Goal: Task Accomplishment & Management: Manage account settings

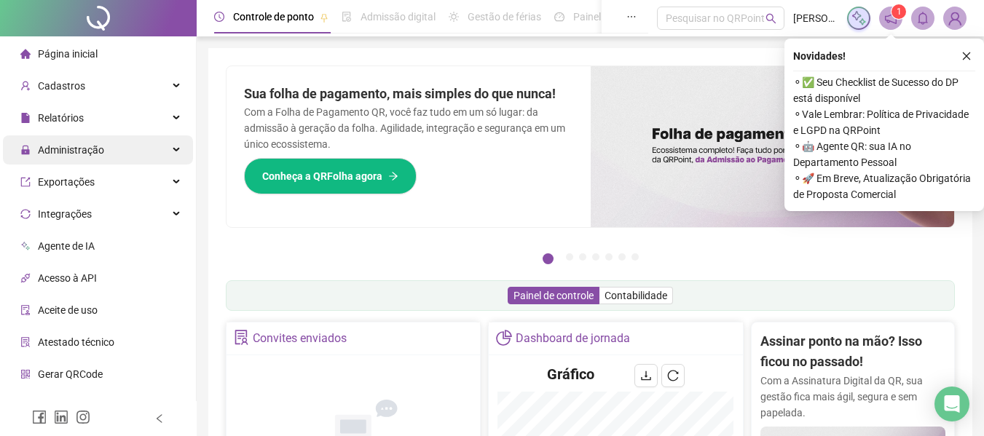
click at [96, 162] on span "Administração" at bounding box center [62, 149] width 84 height 29
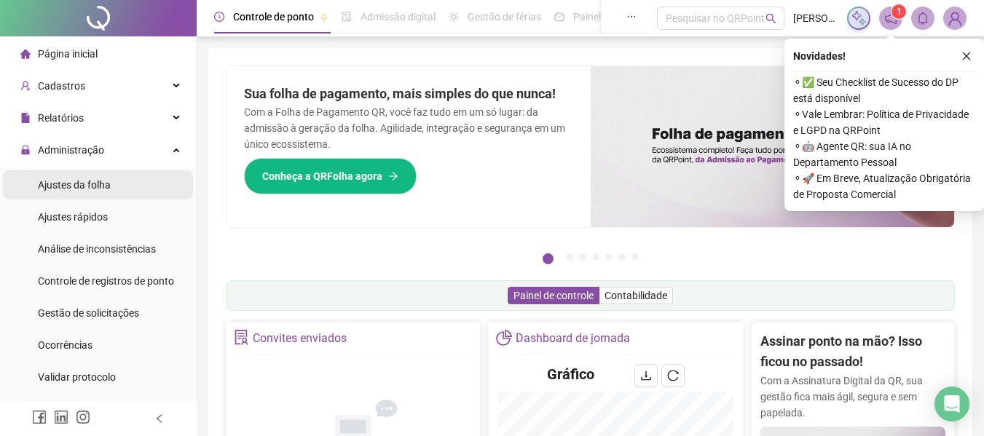
click at [108, 187] on span "Ajustes da folha" at bounding box center [74, 185] width 73 height 12
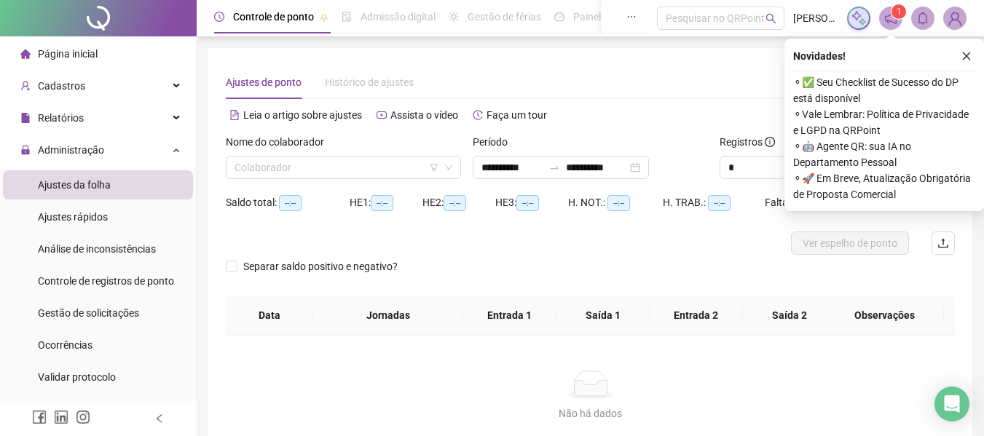
type input "**********"
click at [318, 160] on input "search" at bounding box center [337, 168] width 205 height 22
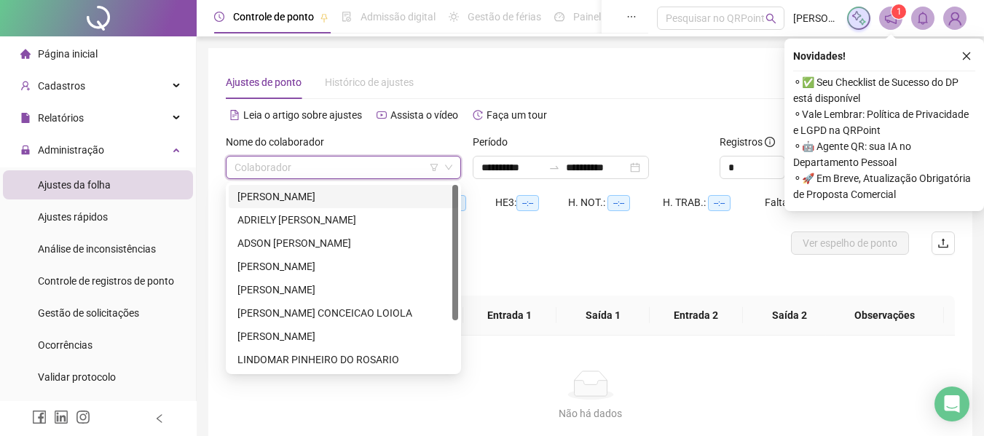
click at [303, 201] on div "[PERSON_NAME]" at bounding box center [343, 197] width 212 height 16
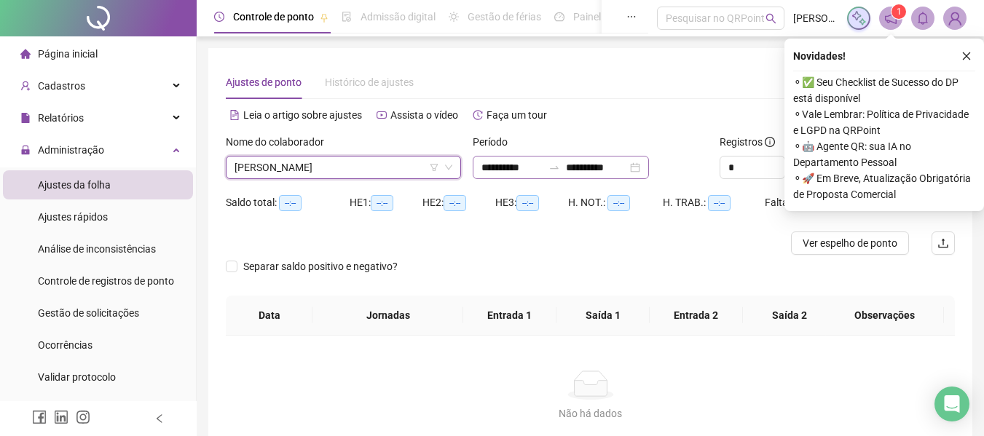
click at [475, 166] on div "**********" at bounding box center [561, 167] width 176 height 23
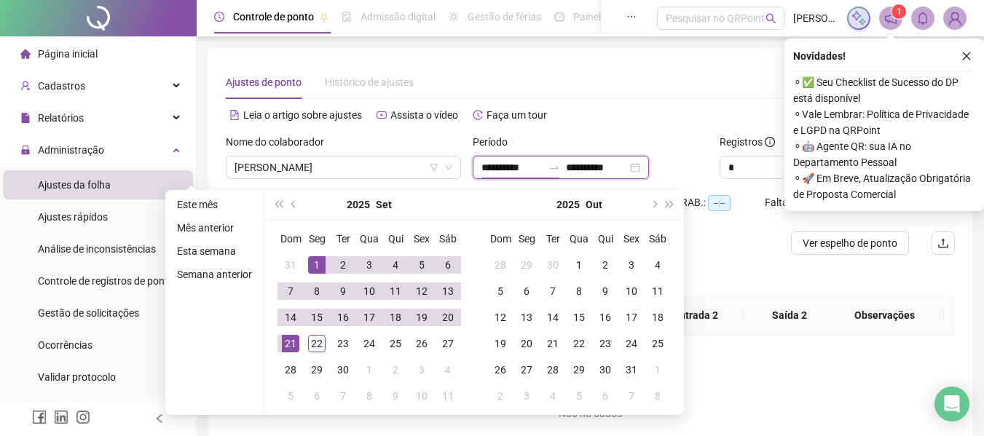
click at [475, 166] on div "**********" at bounding box center [561, 167] width 176 height 23
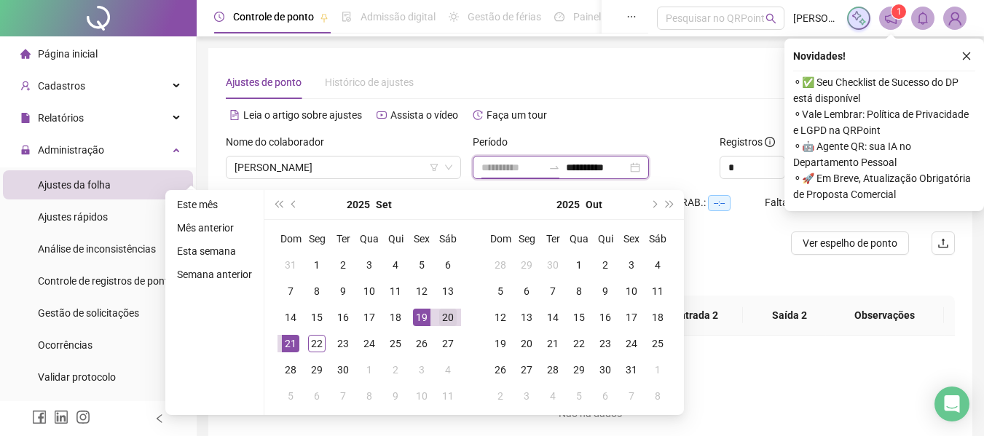
type input "**********"
click at [447, 315] on div "20" at bounding box center [447, 317] width 17 height 17
click at [447, 314] on div "20" at bounding box center [447, 317] width 17 height 17
type input "**********"
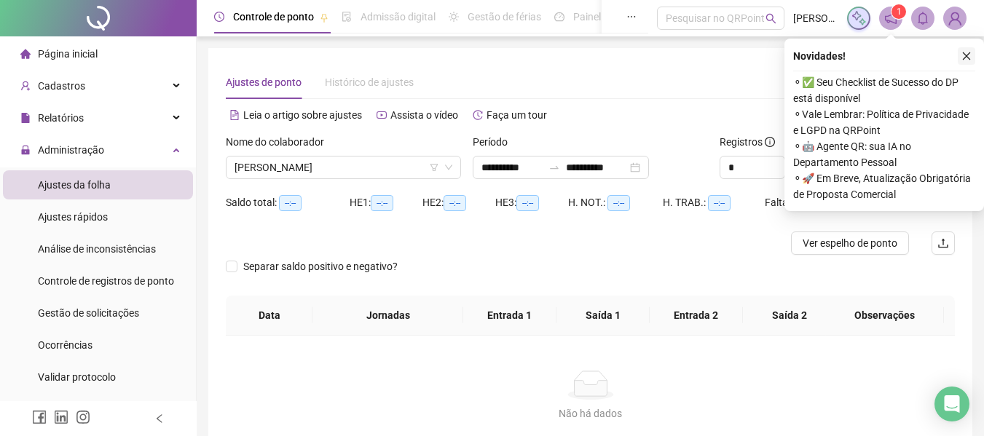
click at [970, 58] on icon "close" at bounding box center [967, 56] width 10 height 10
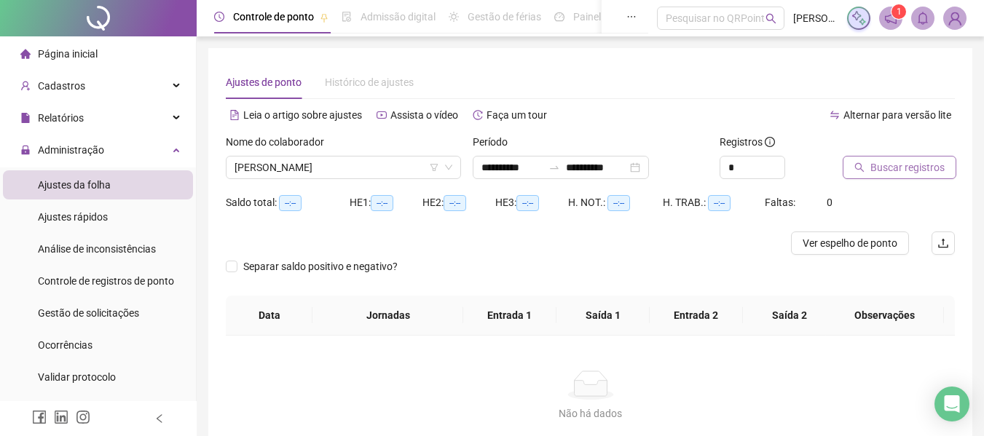
click at [899, 167] on span "Buscar registros" at bounding box center [907, 168] width 74 height 16
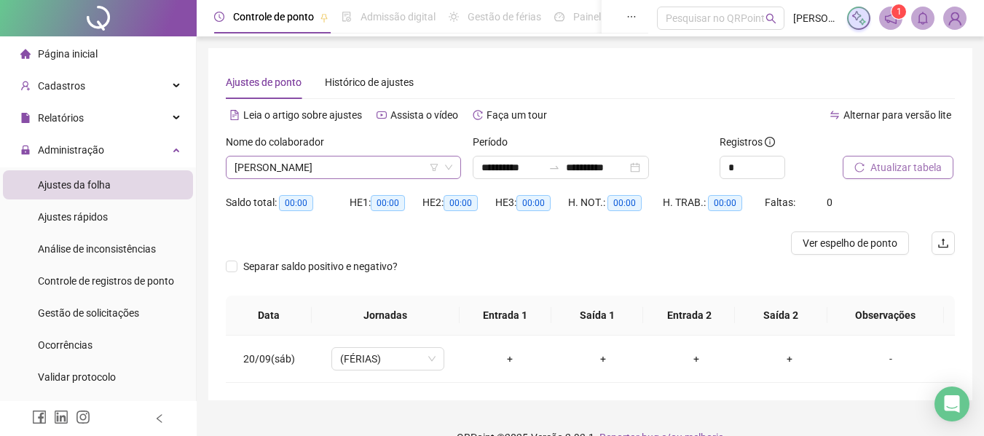
click at [262, 171] on span "[PERSON_NAME]" at bounding box center [344, 168] width 218 height 22
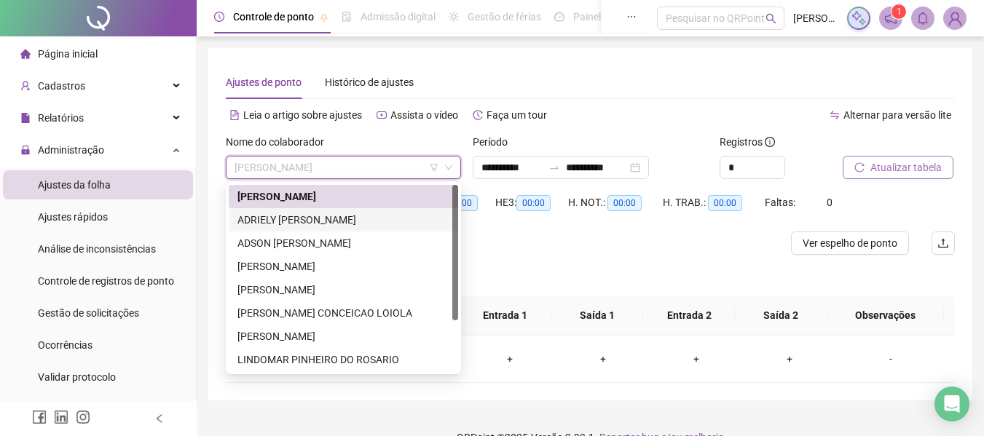
click at [258, 215] on div "ADRIELY [PERSON_NAME]" at bounding box center [343, 220] width 212 height 16
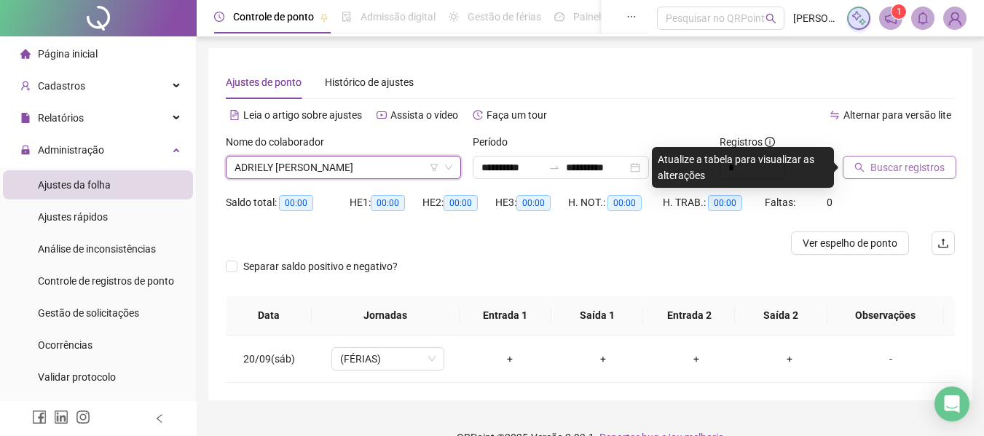
click at [925, 168] on span "Buscar registros" at bounding box center [907, 168] width 74 height 16
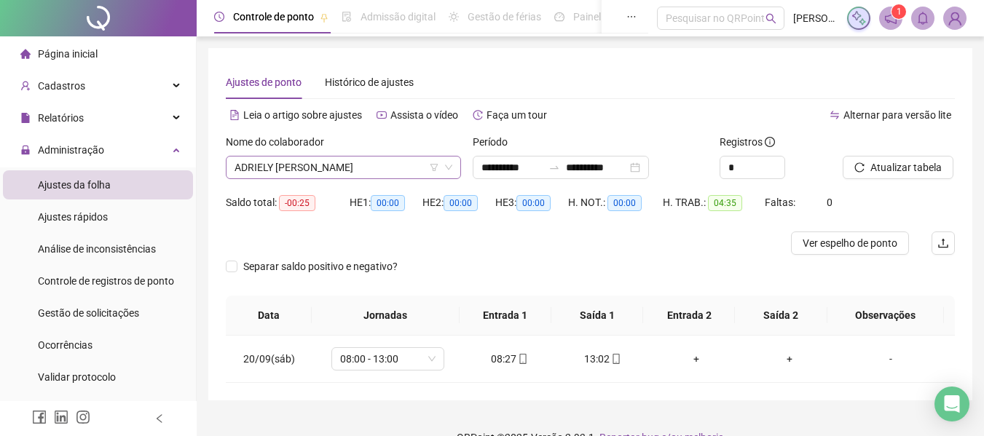
click at [349, 162] on span "ADRIELY [PERSON_NAME]" at bounding box center [344, 168] width 218 height 22
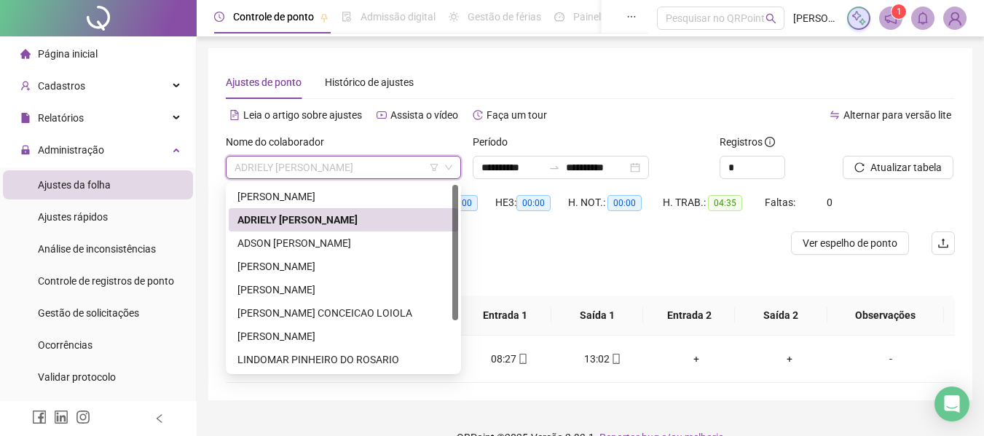
click at [349, 162] on span "ADRIELY [PERSON_NAME]" at bounding box center [344, 168] width 218 height 22
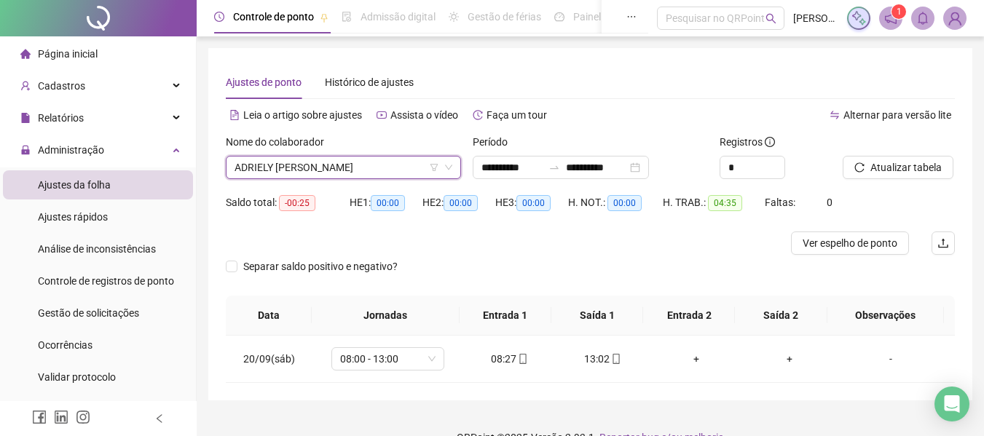
click at [349, 162] on span "ADRIELY [PERSON_NAME]" at bounding box center [344, 168] width 218 height 22
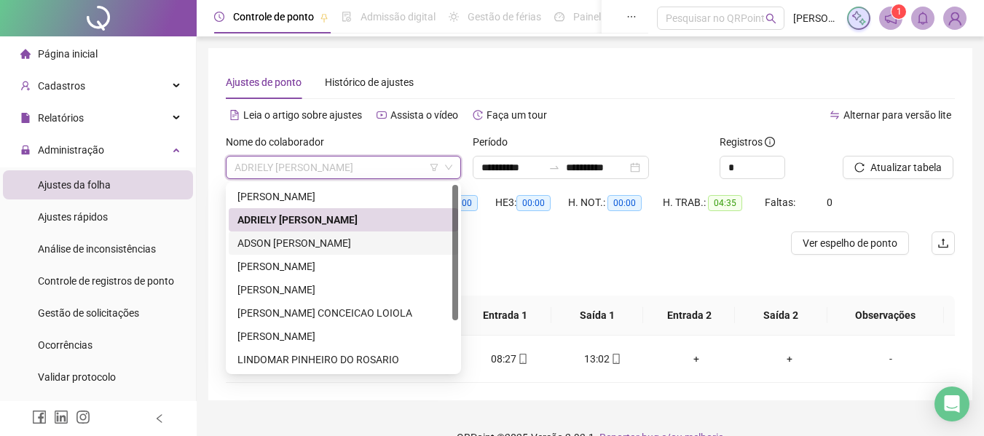
click at [339, 243] on div "ADSON [PERSON_NAME]" at bounding box center [343, 243] width 212 height 16
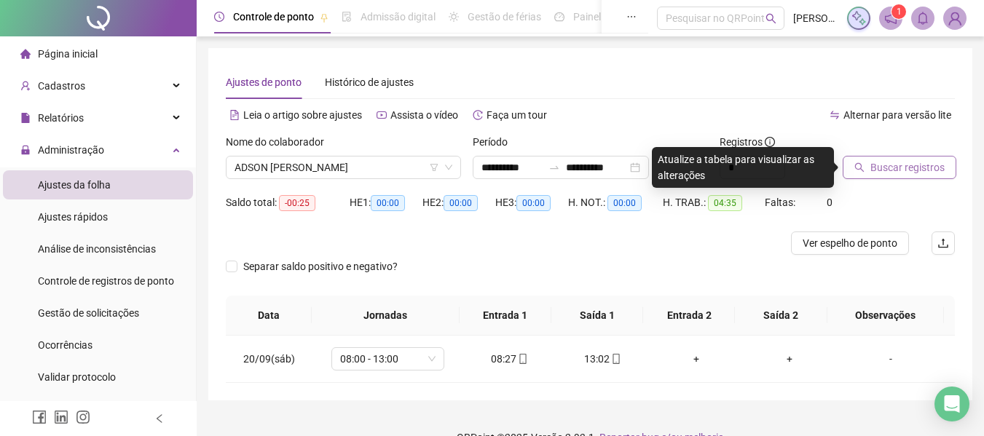
click at [883, 167] on span "Buscar registros" at bounding box center [907, 168] width 74 height 16
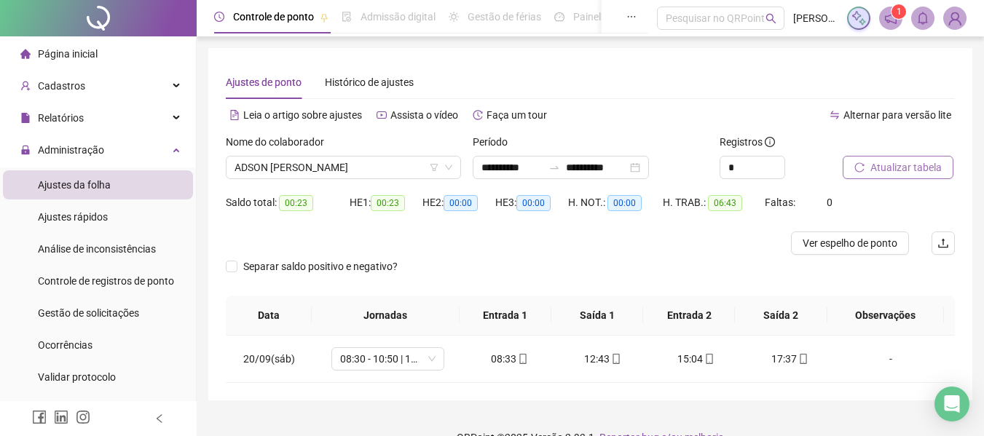
click at [897, 176] on button "Atualizar tabela" at bounding box center [898, 167] width 111 height 23
click at [304, 155] on div "Nome do colaborador" at bounding box center [343, 145] width 235 height 22
click at [297, 162] on span "ADSON [PERSON_NAME]" at bounding box center [344, 168] width 218 height 22
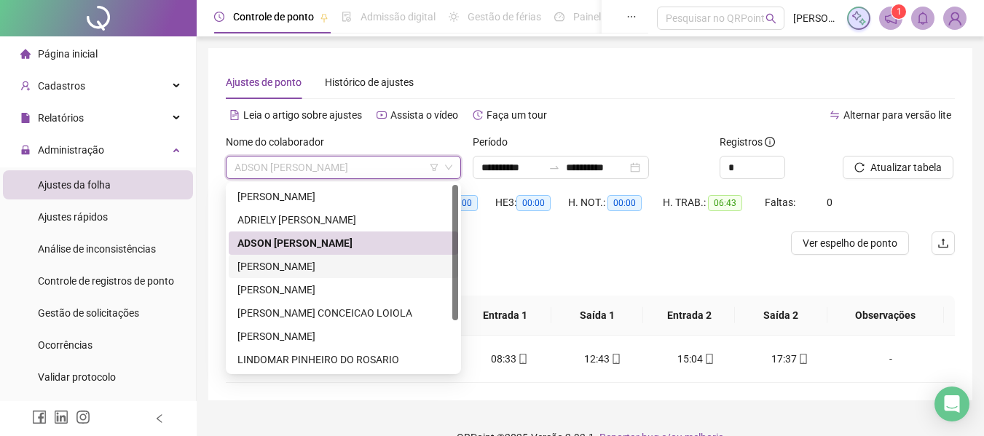
click at [283, 274] on div "[PERSON_NAME]" at bounding box center [343, 267] width 212 height 16
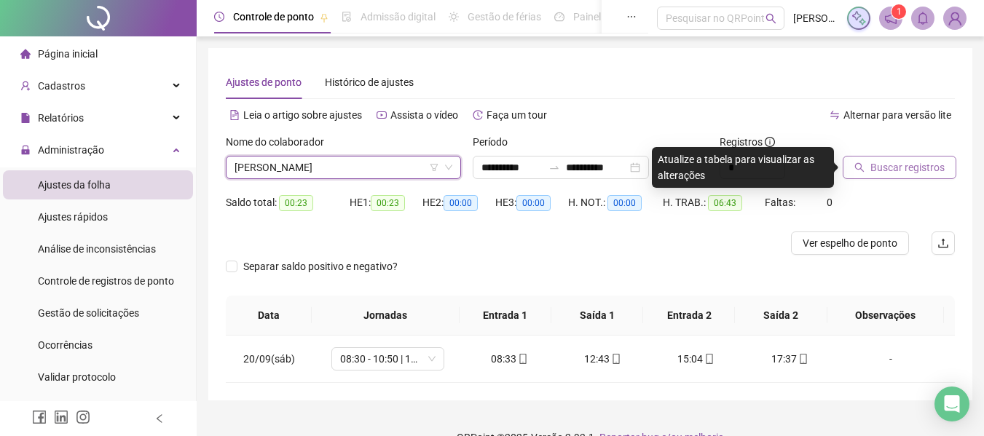
click at [909, 165] on span "Buscar registros" at bounding box center [907, 168] width 74 height 16
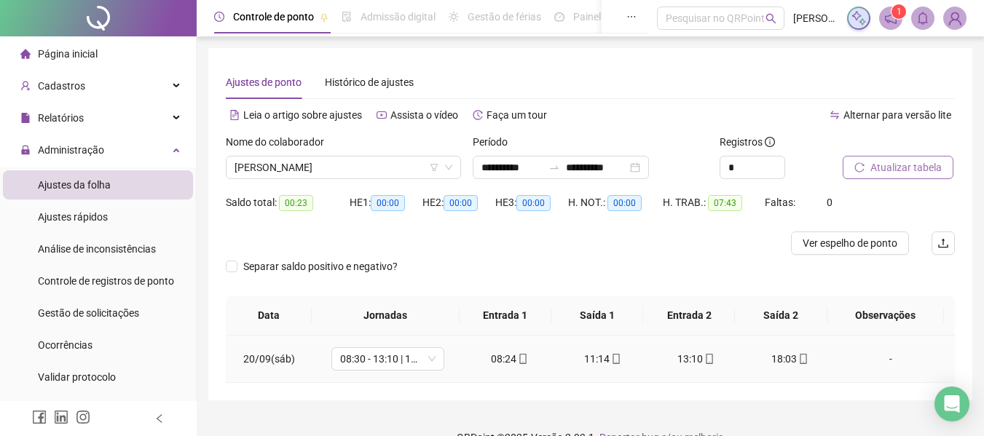
click at [704, 358] on icon "mobile" at bounding box center [709, 359] width 10 height 10
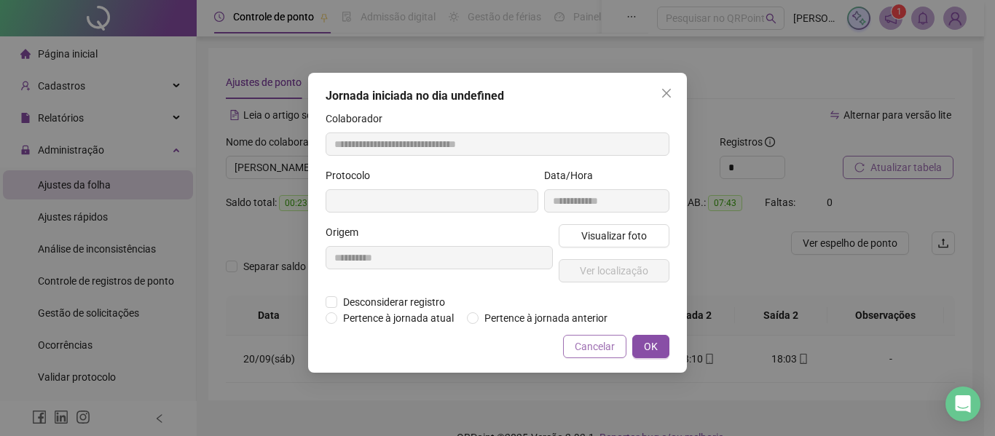
type input "**********"
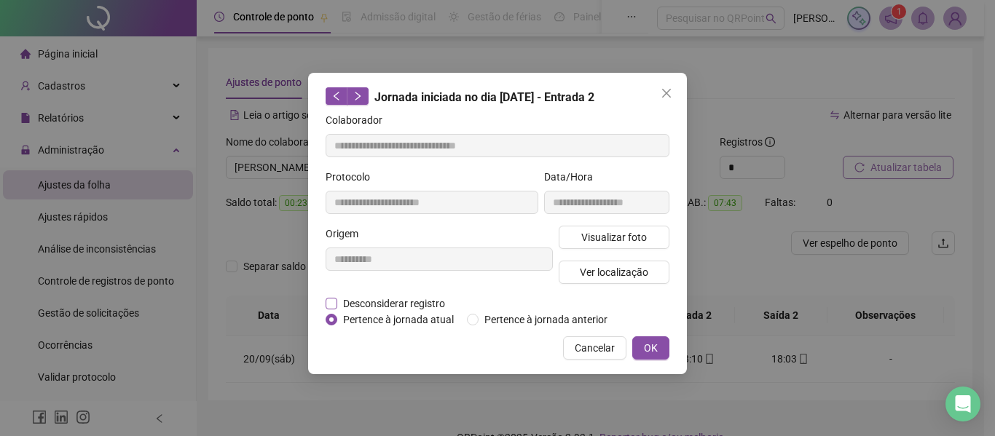
click at [371, 296] on span "Desconsiderar registro" at bounding box center [394, 304] width 114 height 16
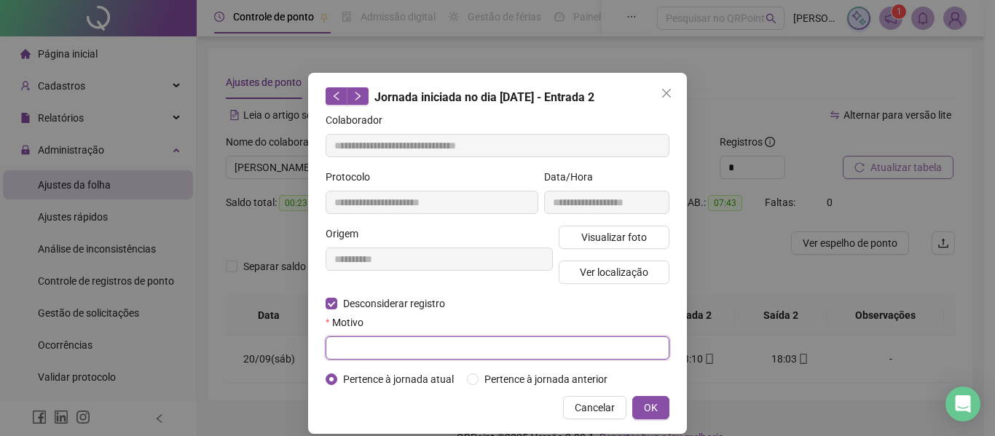
drag, startPoint x: 357, startPoint y: 345, endPoint x: 348, endPoint y: 323, distance: 24.2
click at [358, 346] on input "text" at bounding box center [498, 348] width 344 height 23
type input "*"
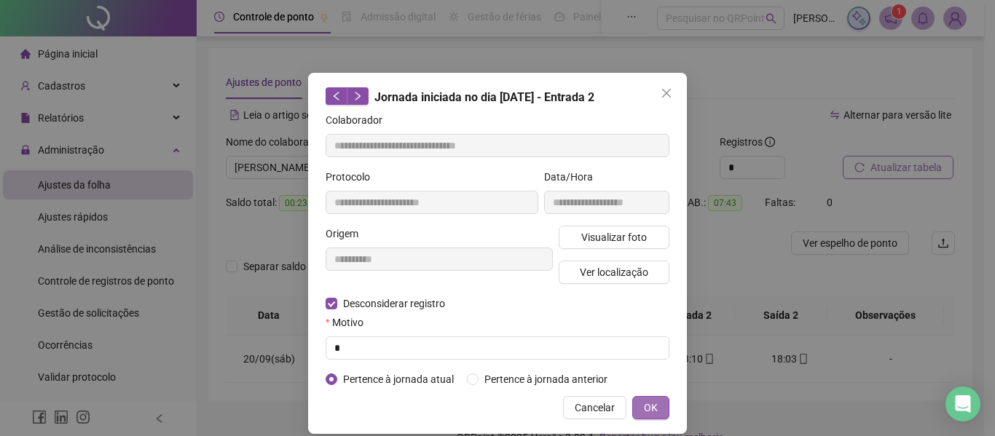
click at [639, 412] on button "OK" at bounding box center [650, 407] width 37 height 23
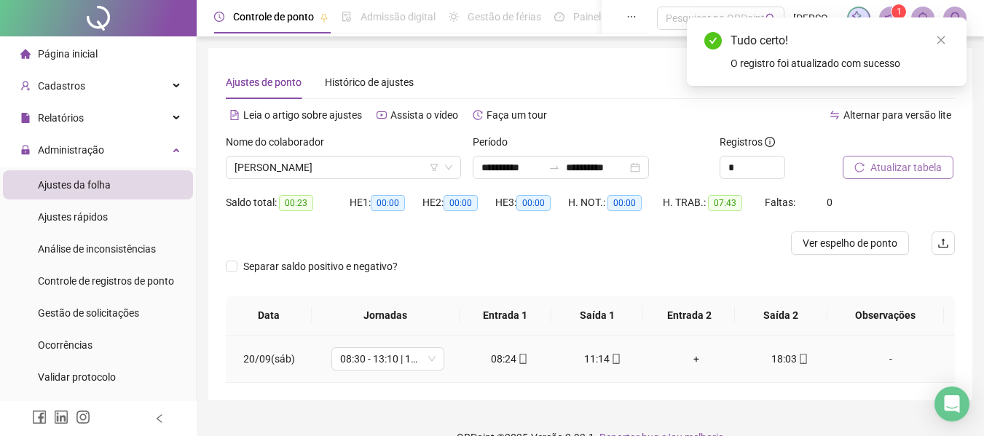
click at [688, 357] on div "+" at bounding box center [696, 359] width 70 height 16
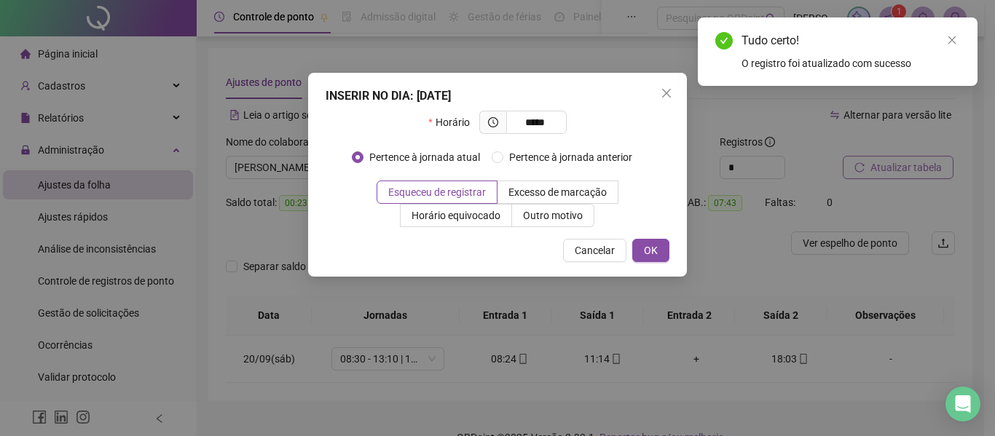
type input "*****"
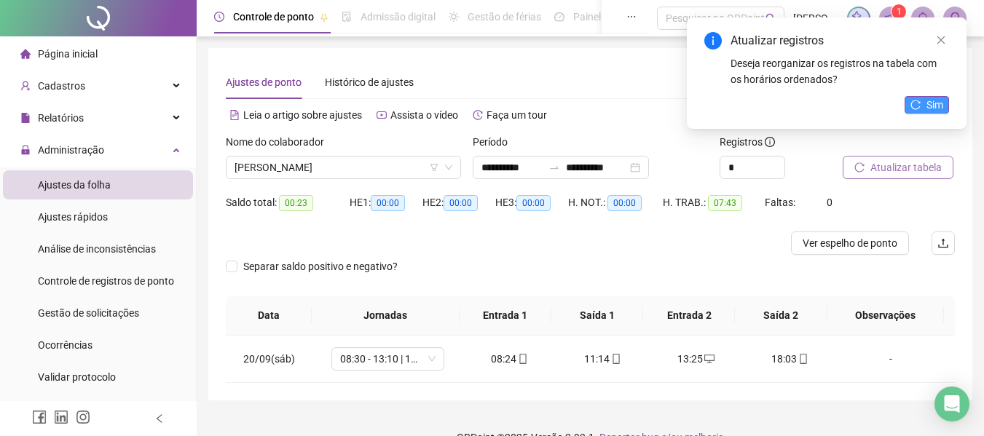
click at [933, 111] on span "Sim" at bounding box center [935, 105] width 17 height 16
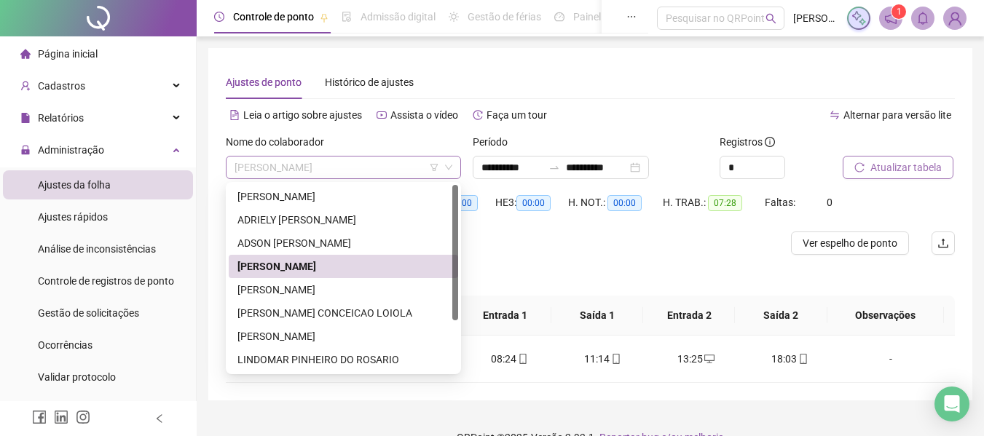
click at [385, 163] on span "[PERSON_NAME]" at bounding box center [344, 168] width 218 height 22
click at [371, 285] on div "[PERSON_NAME]" at bounding box center [343, 290] width 212 height 16
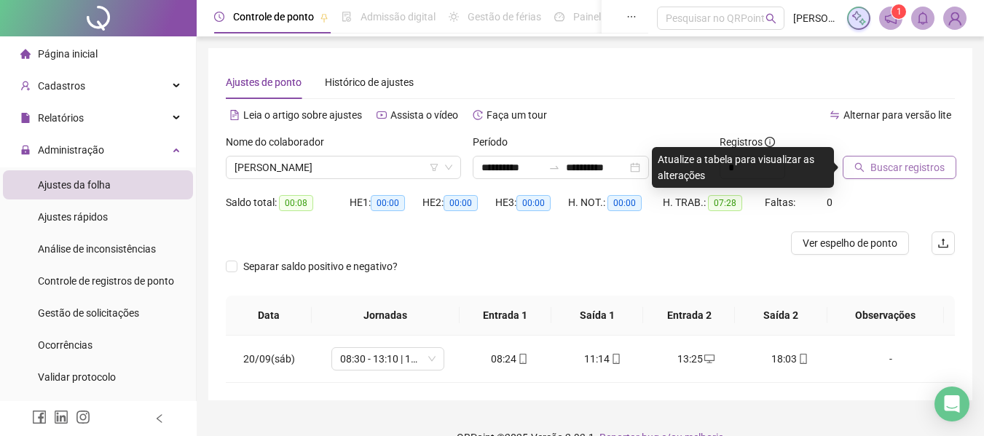
click at [913, 158] on button "Buscar registros" at bounding box center [900, 167] width 114 height 23
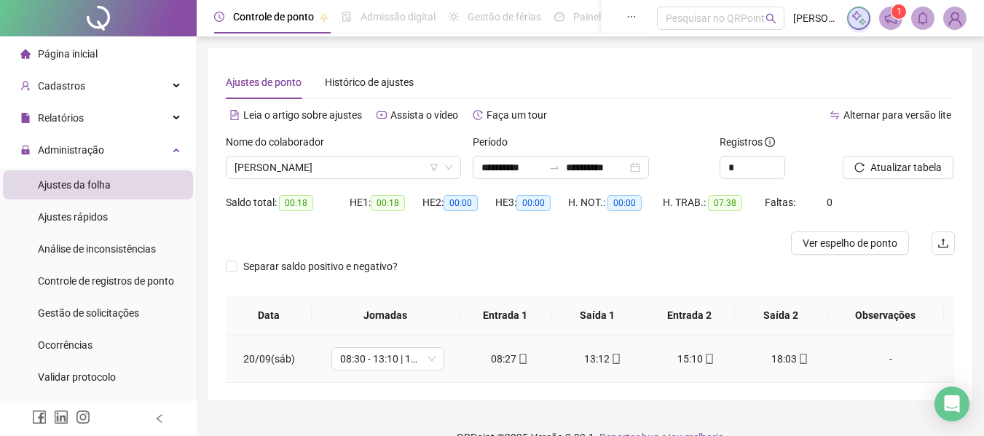
click at [704, 358] on icon "mobile" at bounding box center [709, 359] width 10 height 10
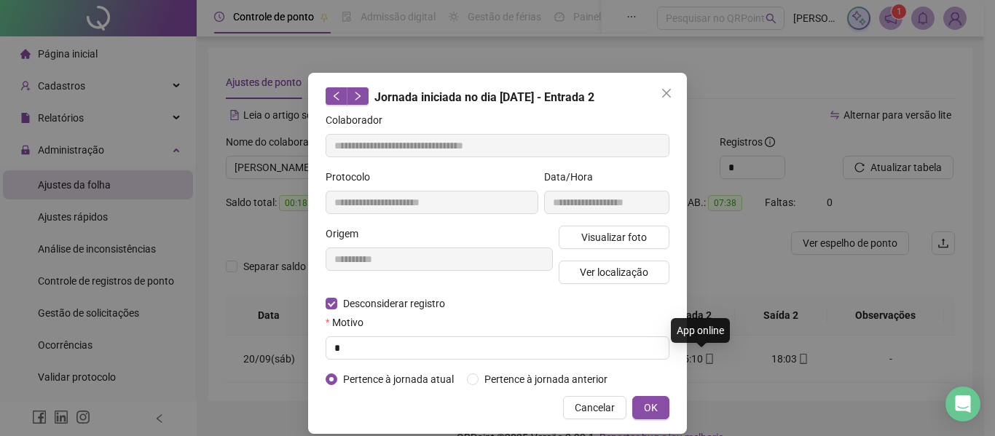
type input "**********"
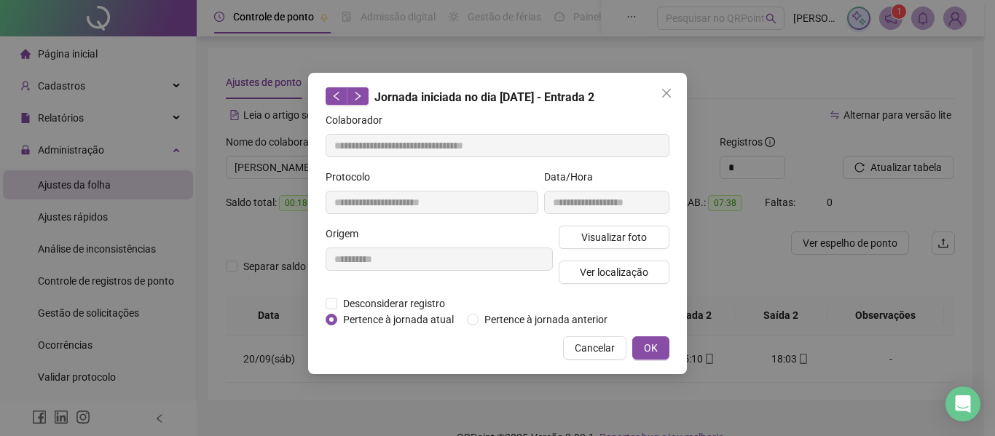
click at [400, 294] on div "**********" at bounding box center [439, 261] width 233 height 70
click at [393, 309] on span "Desconsiderar registro" at bounding box center [394, 304] width 114 height 16
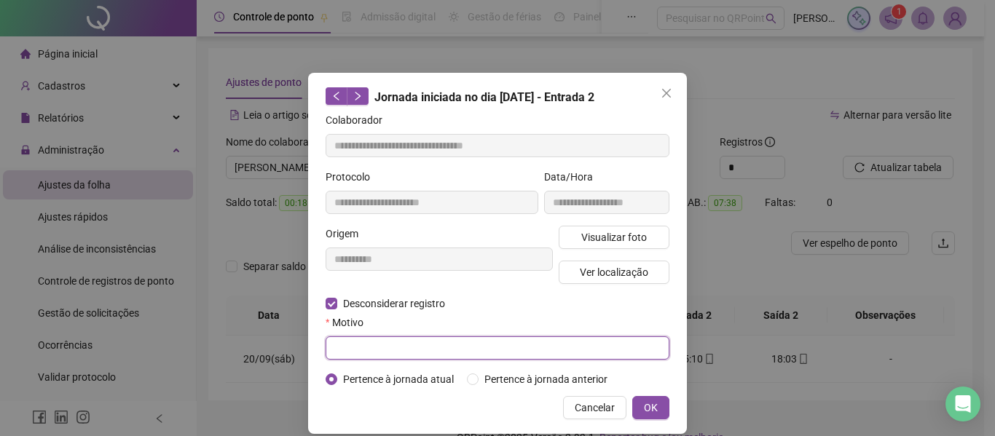
click at [383, 343] on input "text" at bounding box center [498, 348] width 344 height 23
type input "*"
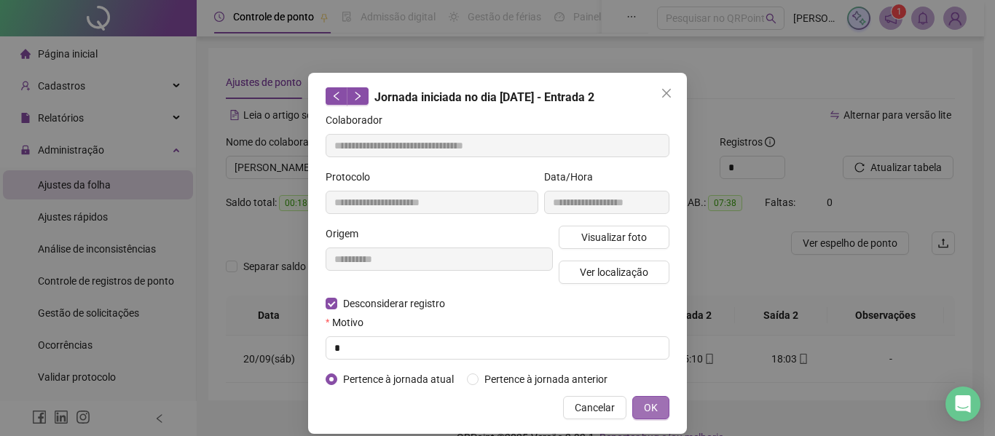
click at [644, 405] on span "OK" at bounding box center [651, 408] width 14 height 16
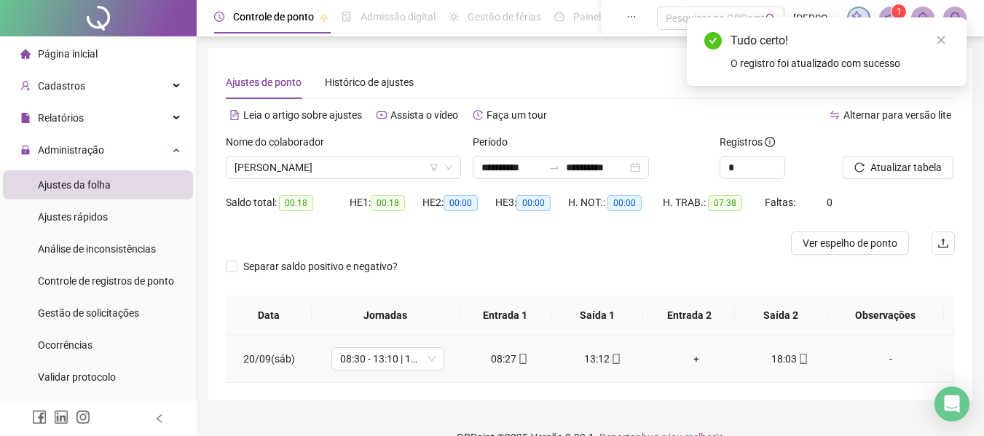
click at [680, 359] on div "+" at bounding box center [696, 359] width 70 height 16
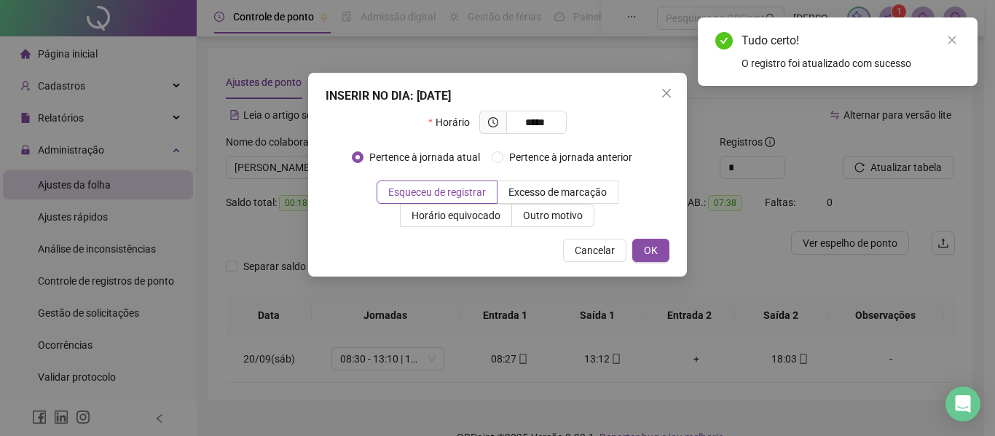
type input "*****"
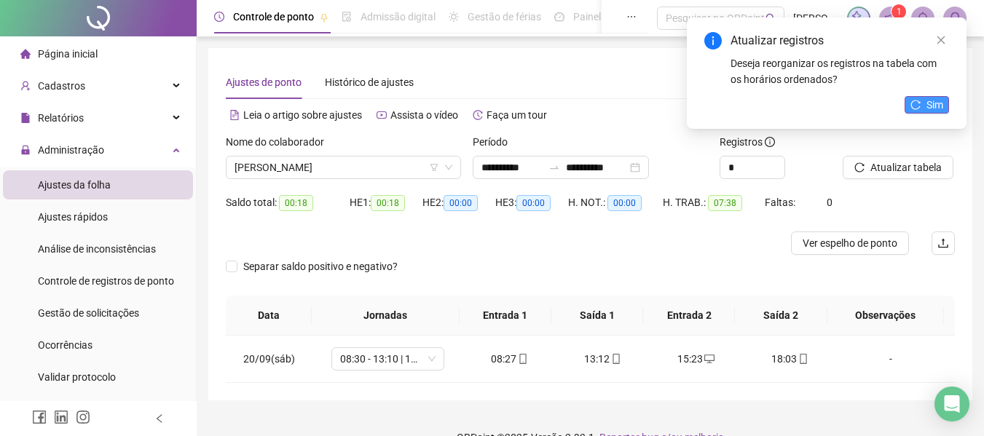
click at [923, 109] on button "Sim" at bounding box center [927, 104] width 44 height 17
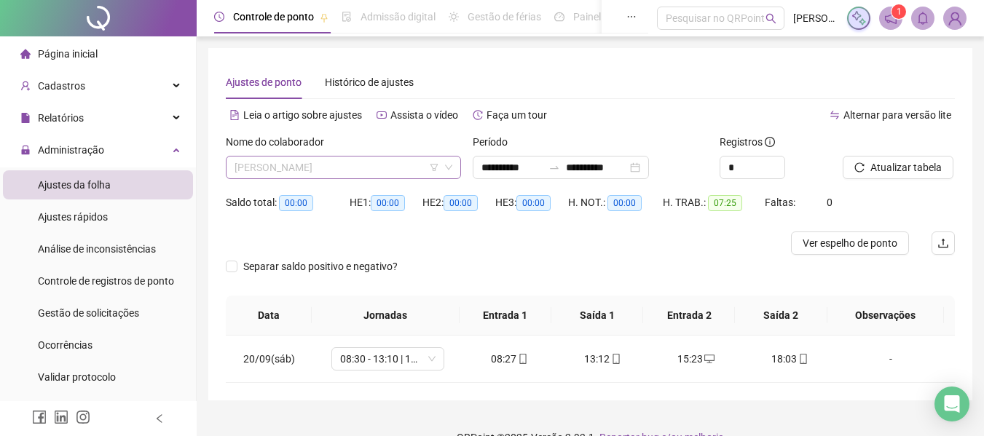
click at [358, 163] on span "[PERSON_NAME]" at bounding box center [344, 168] width 218 height 22
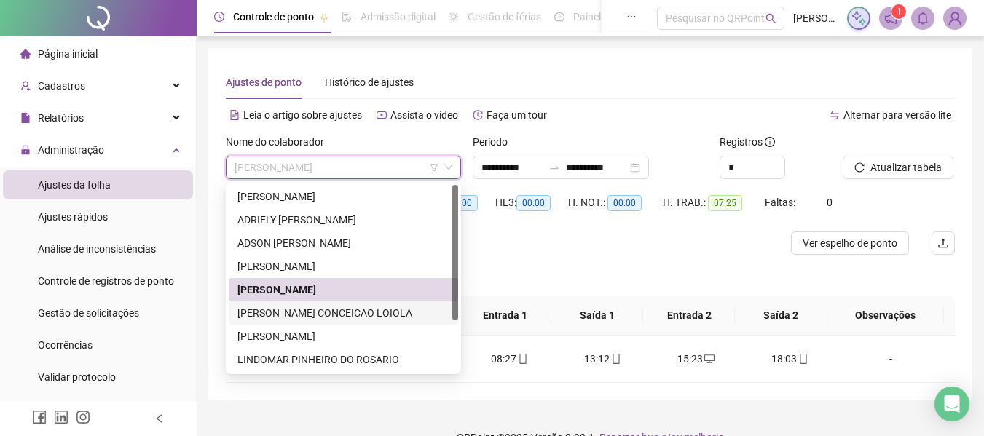
click at [338, 306] on div "[PERSON_NAME] CONCEICAO LOIOLA" at bounding box center [343, 313] width 212 height 16
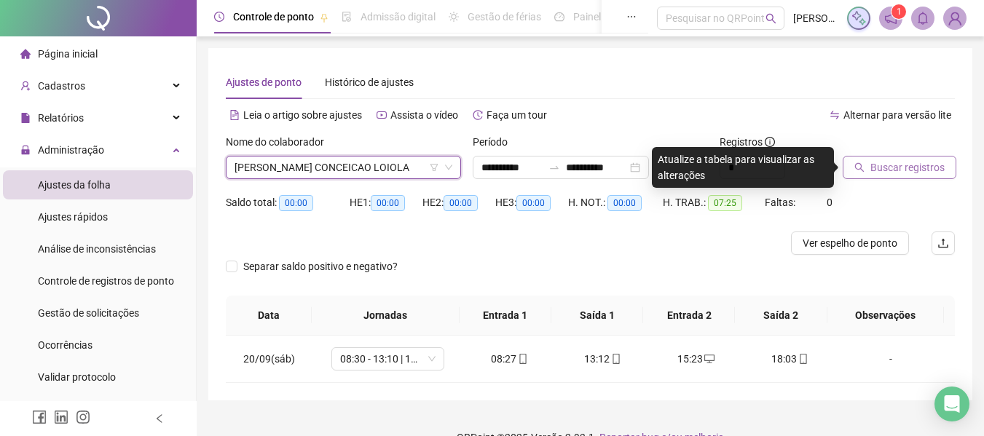
click at [901, 175] on span "Buscar registros" at bounding box center [907, 168] width 74 height 16
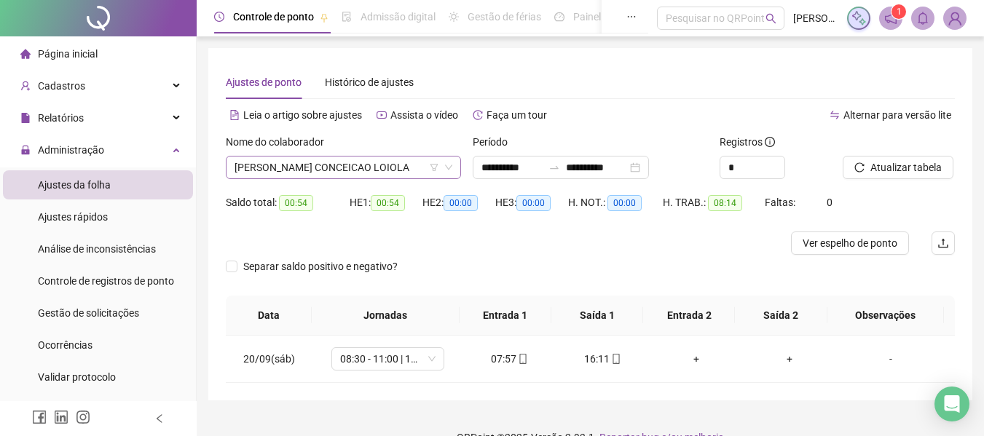
click at [338, 159] on span "[PERSON_NAME] CONCEICAO LOIOLA" at bounding box center [344, 168] width 218 height 22
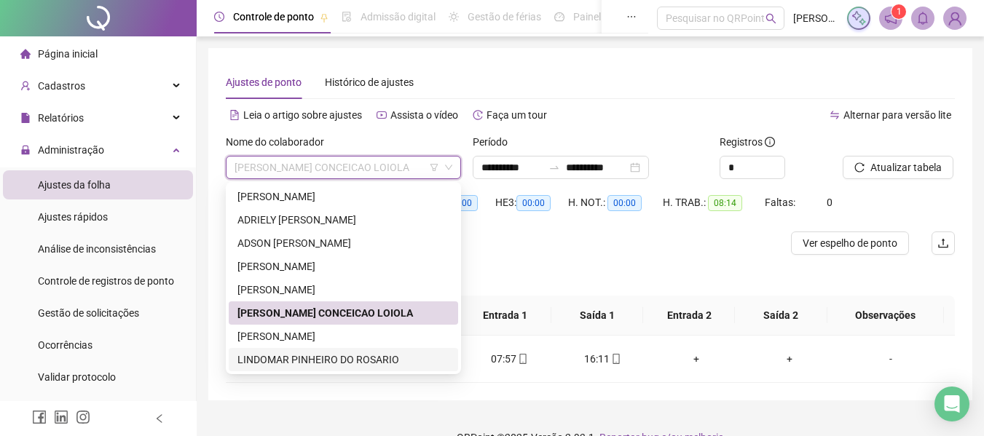
click at [684, 288] on div "Separar saldo positivo e negativo?" at bounding box center [590, 275] width 729 height 41
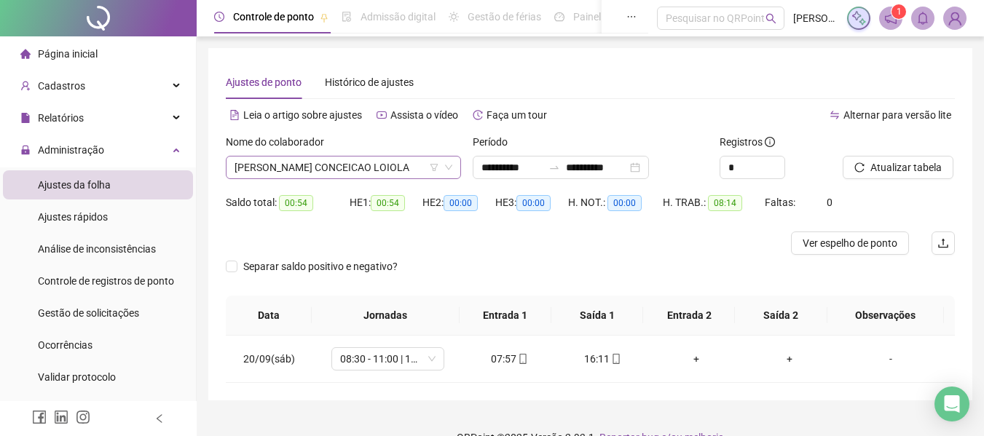
click at [263, 152] on div "Nome do colaborador" at bounding box center [343, 145] width 235 height 22
click at [268, 166] on span "[PERSON_NAME] CONCEICAO LOIOLA" at bounding box center [344, 168] width 218 height 22
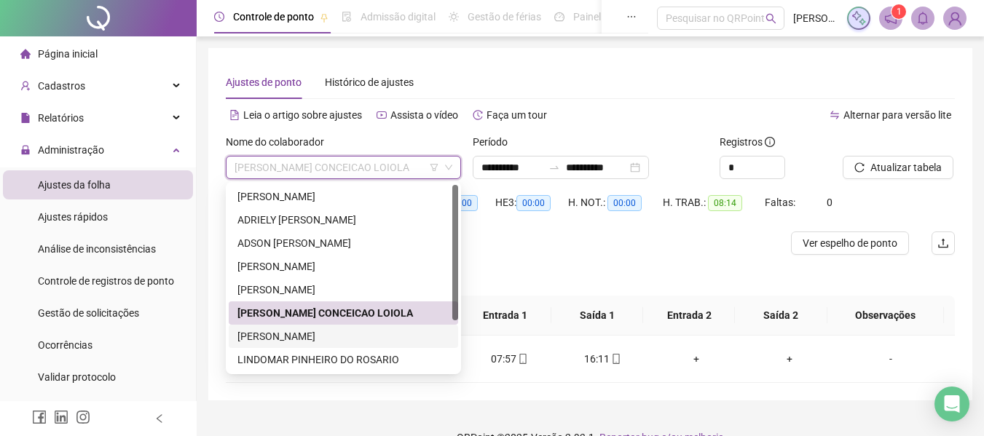
click at [394, 329] on div "[PERSON_NAME]" at bounding box center [343, 337] width 212 height 16
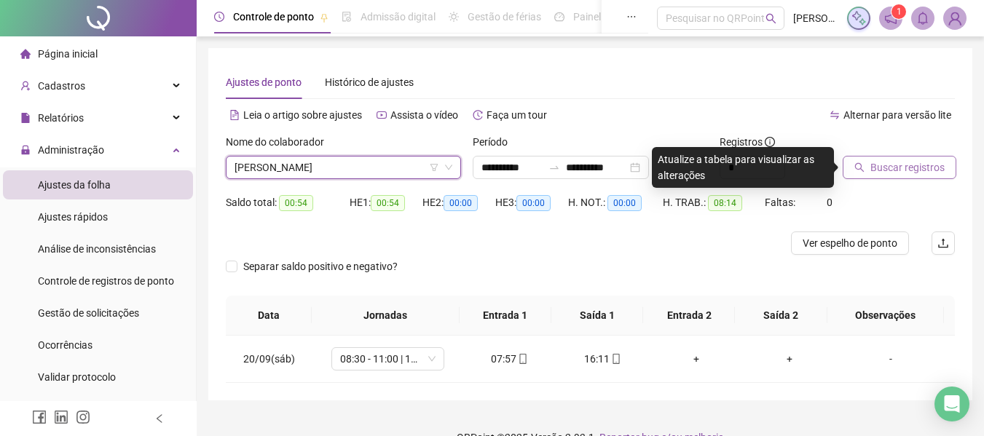
click at [895, 170] on span "Buscar registros" at bounding box center [907, 168] width 74 height 16
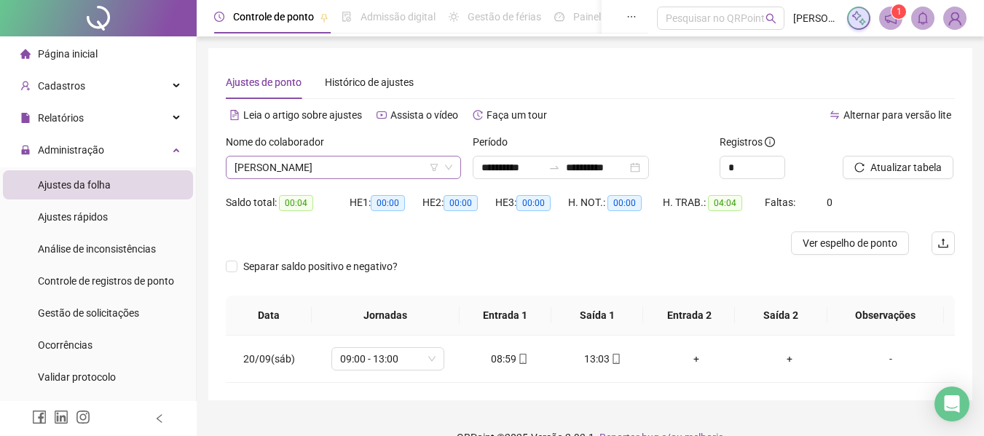
click at [332, 177] on span "[PERSON_NAME]" at bounding box center [344, 168] width 218 height 22
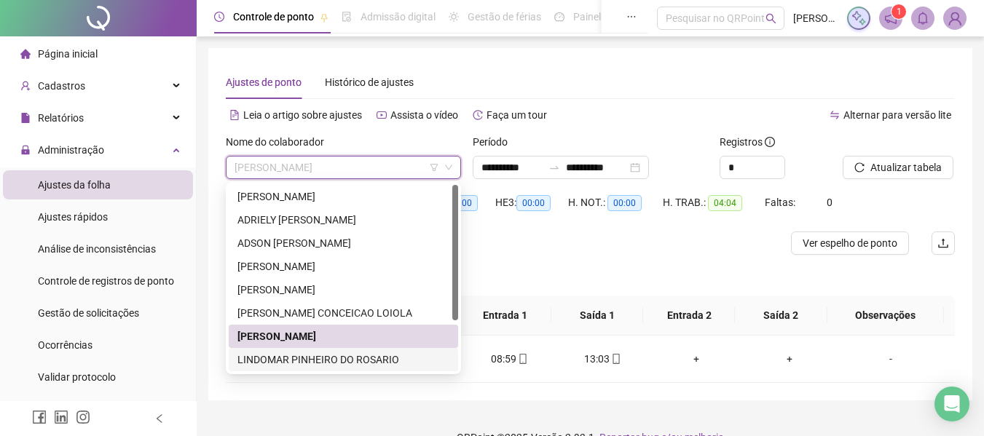
drag, startPoint x: 390, startPoint y: 362, endPoint x: 400, endPoint y: 363, distance: 9.6
click at [391, 363] on div "LINDOMAR PINHEIRO DO ROSARIO" at bounding box center [343, 360] width 212 height 16
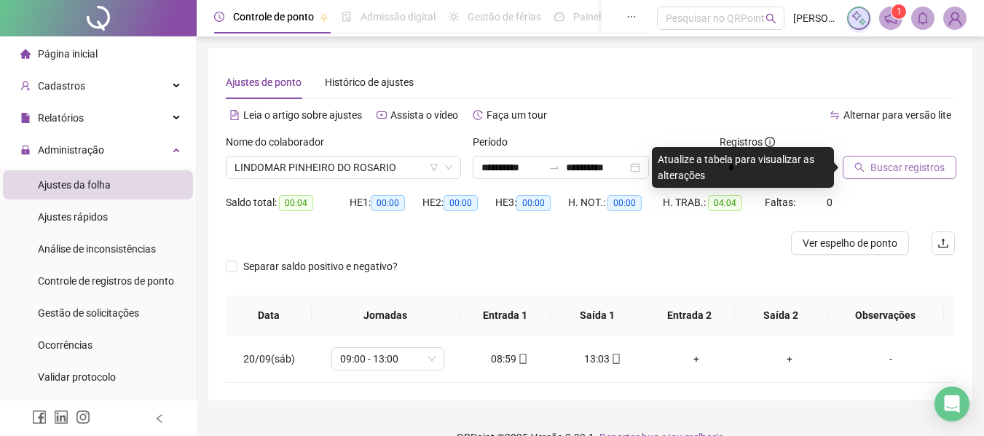
click at [893, 178] on button "Buscar registros" at bounding box center [900, 167] width 114 height 23
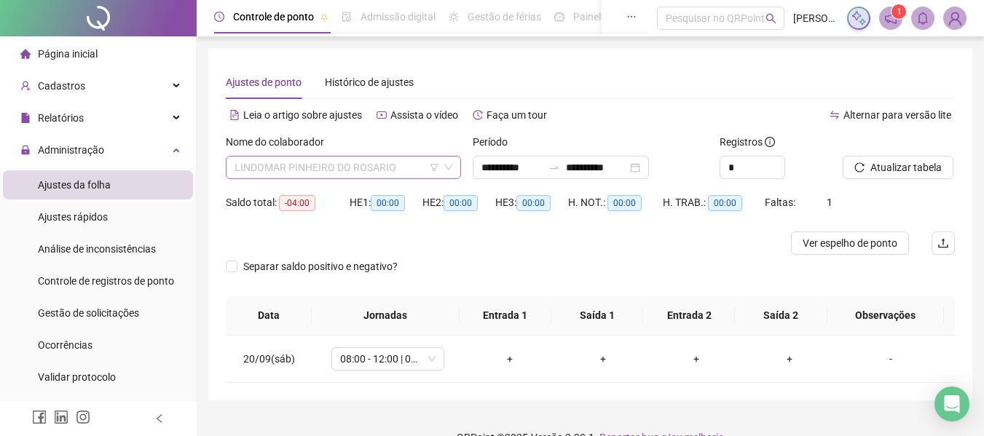
click at [296, 164] on span "LINDOMAR PINHEIRO DO ROSARIO" at bounding box center [344, 168] width 218 height 22
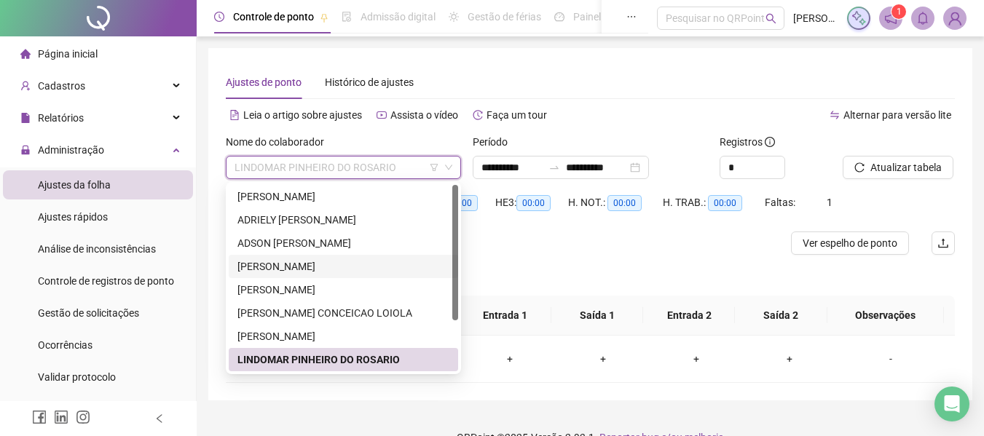
click at [573, 237] on div at bounding box center [499, 243] width 547 height 23
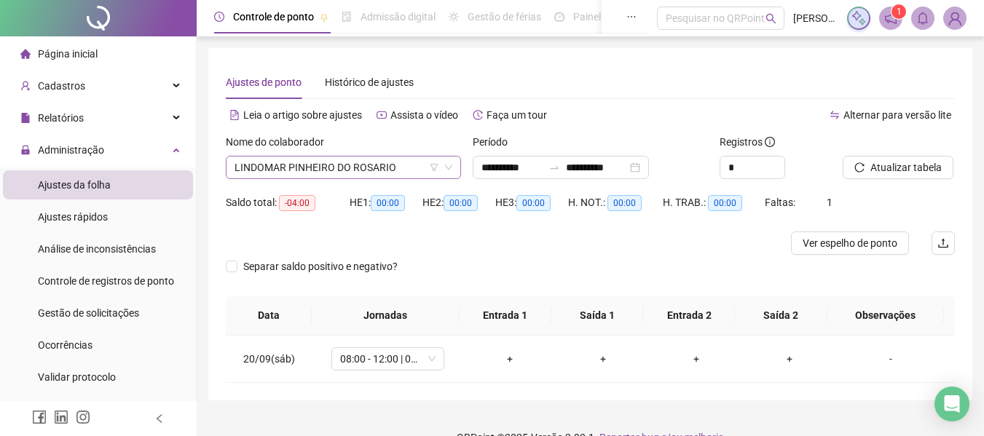
click at [311, 167] on span "LINDOMAR PINHEIRO DO ROSARIO" at bounding box center [344, 168] width 218 height 22
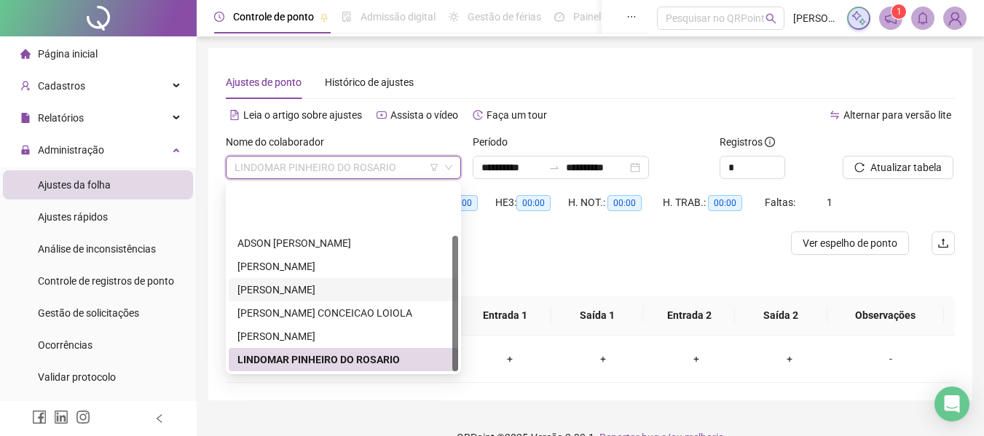
scroll to position [70, 0]
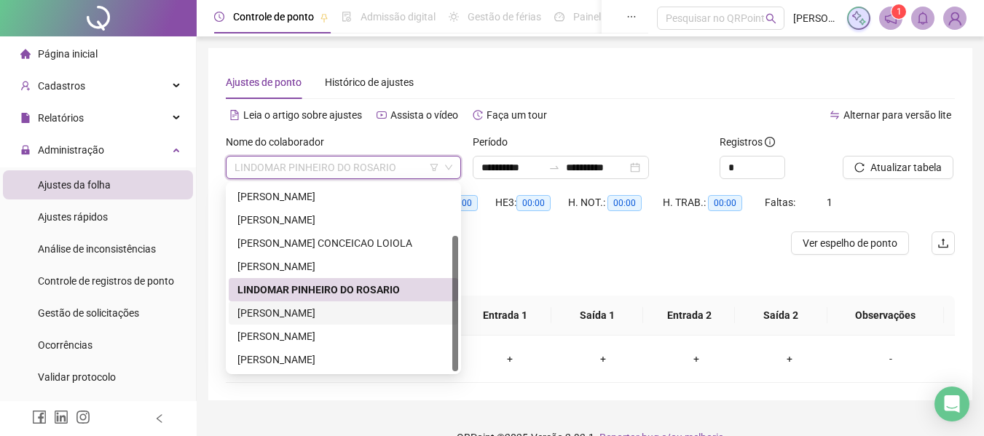
click at [417, 311] on div "[PERSON_NAME]" at bounding box center [343, 313] width 212 height 16
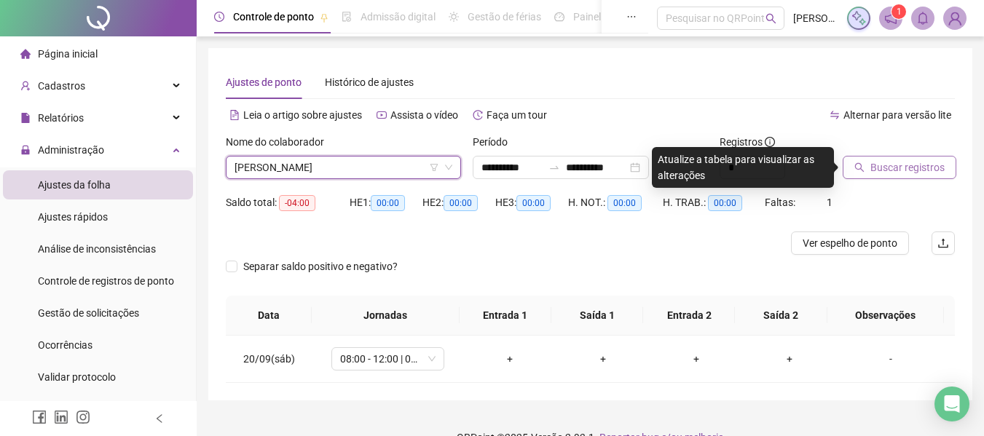
click at [890, 170] on span "Buscar registros" at bounding box center [907, 168] width 74 height 16
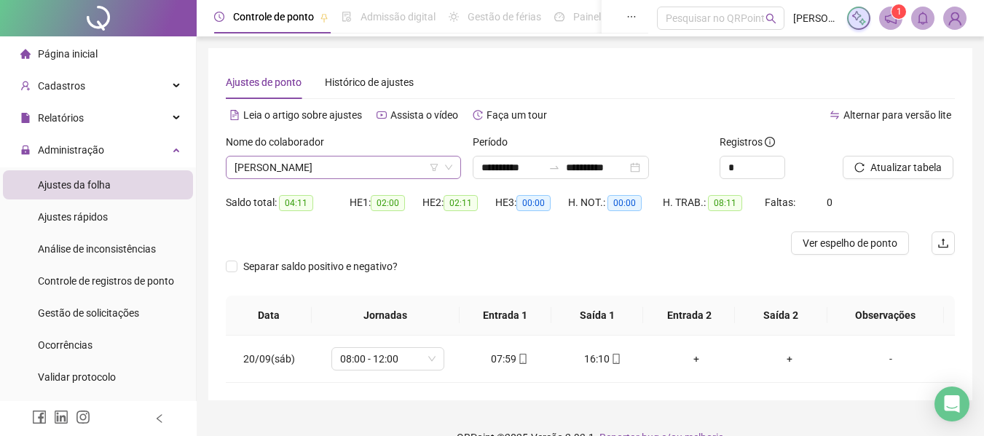
click at [291, 169] on span "[PERSON_NAME]" at bounding box center [344, 168] width 218 height 22
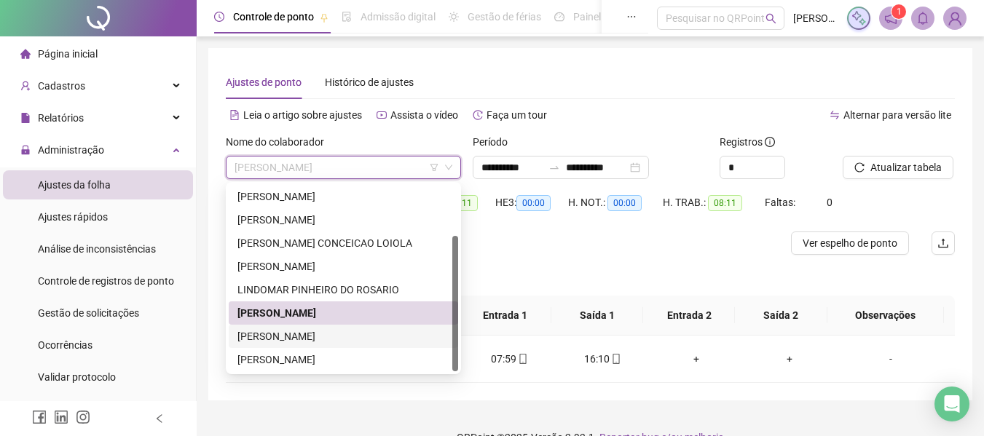
click at [331, 338] on div "[PERSON_NAME]" at bounding box center [343, 337] width 212 height 16
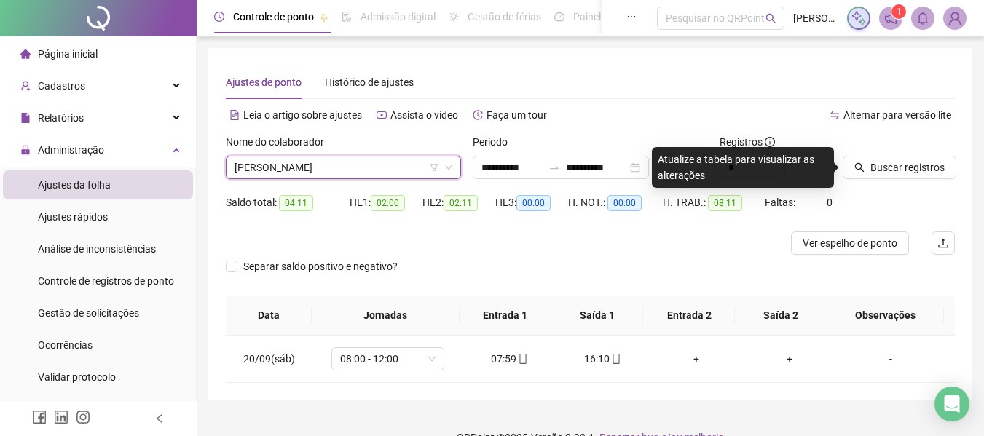
click at [863, 154] on div at bounding box center [881, 145] width 76 height 22
click at [864, 159] on button "Buscar registros" at bounding box center [900, 167] width 114 height 23
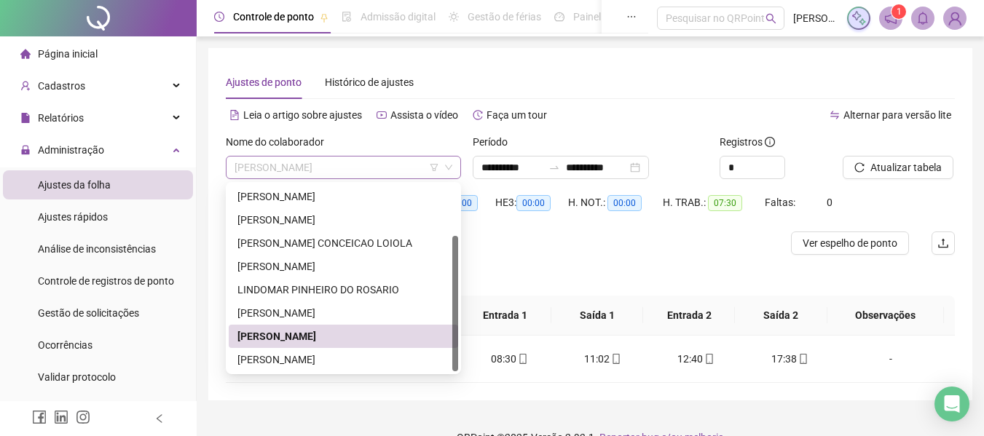
click at [354, 162] on span "[PERSON_NAME]" at bounding box center [344, 168] width 218 height 22
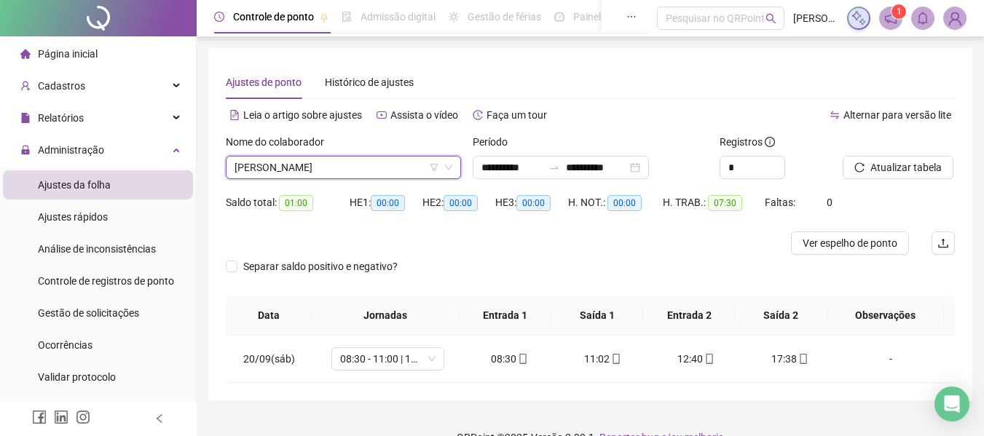
click at [354, 162] on span "[PERSON_NAME]" at bounding box center [344, 168] width 218 height 22
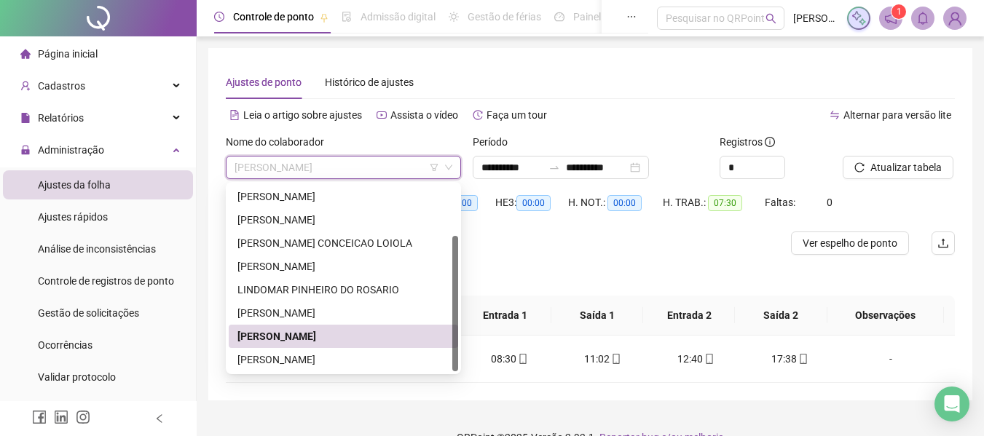
click at [354, 162] on span "[PERSON_NAME]" at bounding box center [344, 168] width 218 height 22
click at [285, 357] on div "[PERSON_NAME]" at bounding box center [343, 360] width 212 height 16
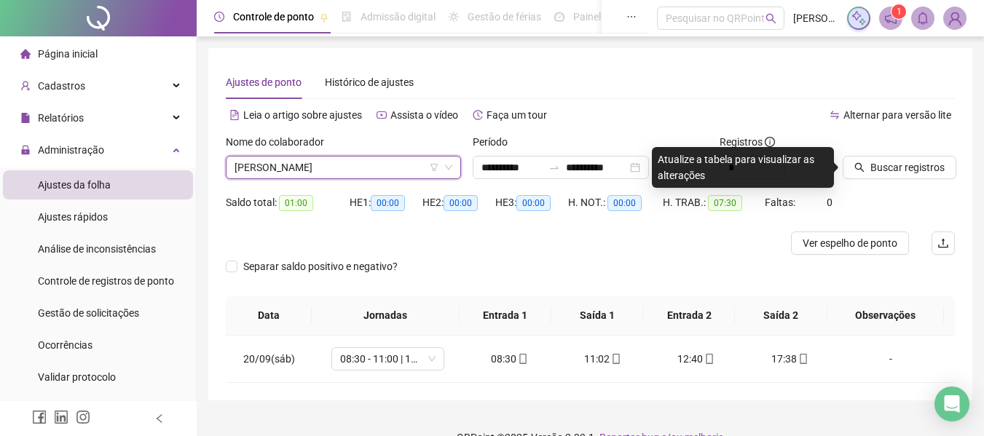
click at [409, 162] on span "[PERSON_NAME]" at bounding box center [344, 168] width 218 height 22
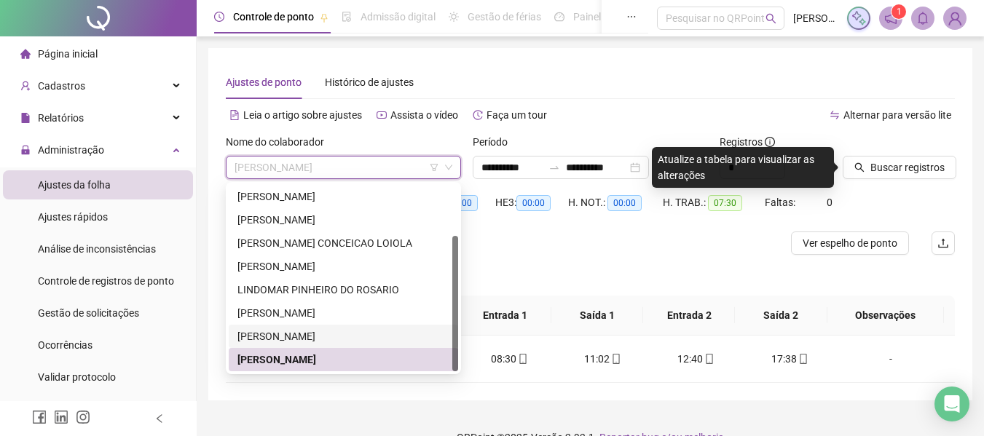
click at [289, 339] on div "[PERSON_NAME]" at bounding box center [343, 337] width 212 height 16
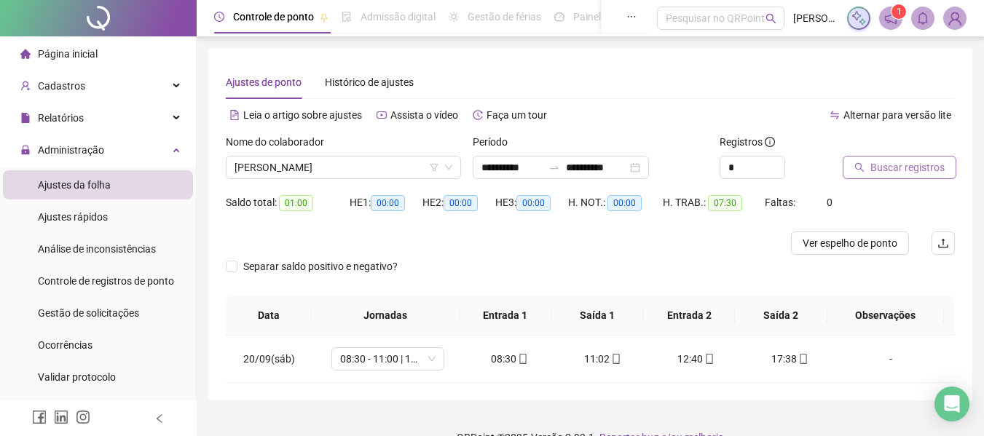
click at [901, 176] on button "Buscar registros" at bounding box center [900, 167] width 114 height 23
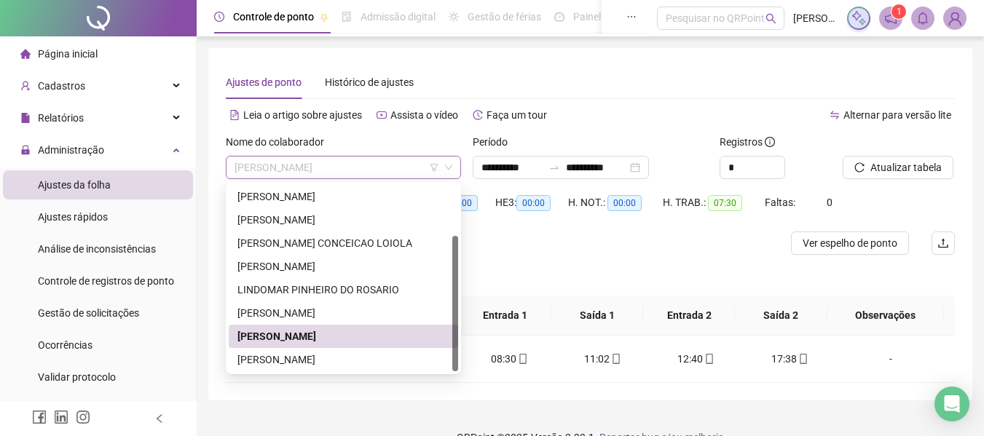
click at [336, 163] on span "[PERSON_NAME]" at bounding box center [344, 168] width 218 height 22
click at [326, 355] on div "[PERSON_NAME]" at bounding box center [343, 360] width 212 height 16
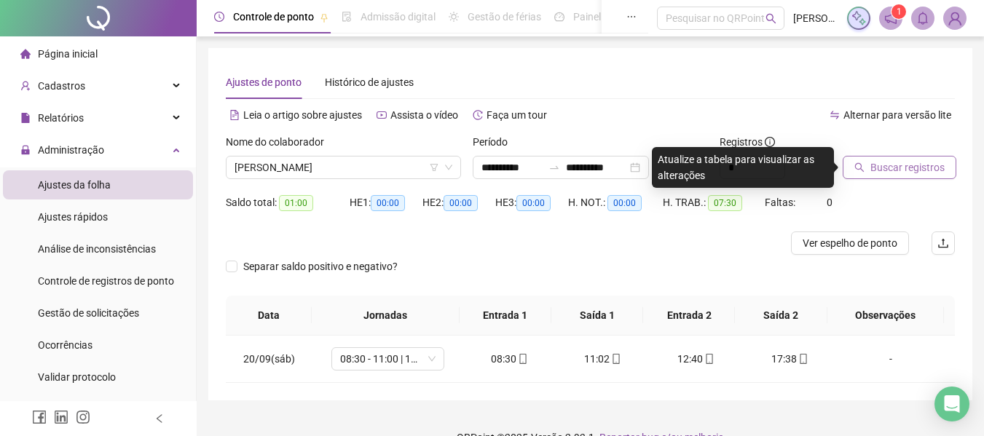
click at [862, 176] on button "Buscar registros" at bounding box center [900, 167] width 114 height 23
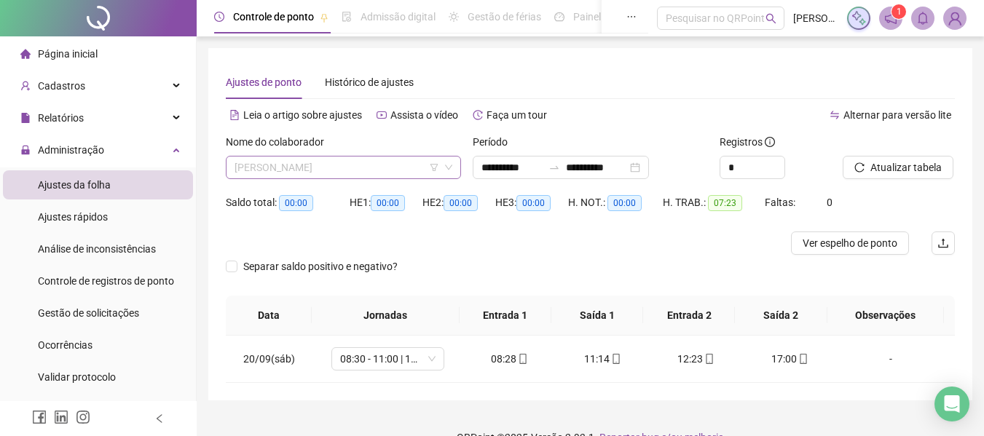
click at [342, 160] on span "[PERSON_NAME]" at bounding box center [344, 168] width 218 height 22
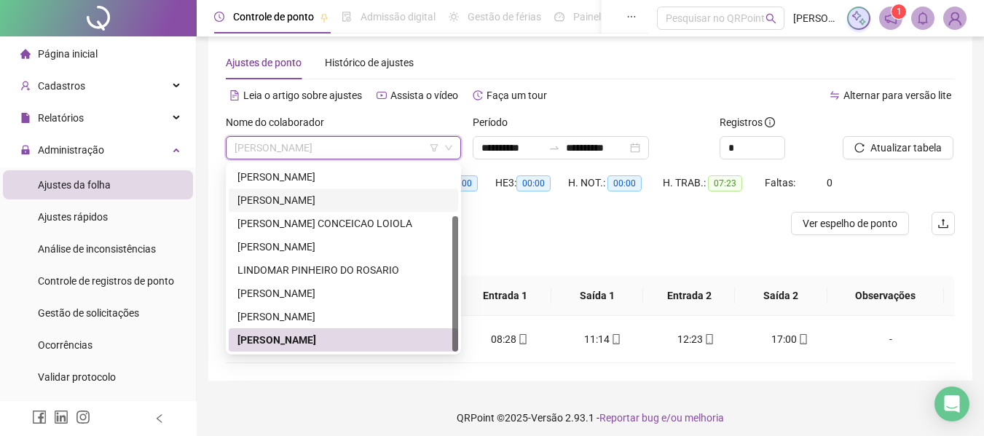
scroll to position [27, 0]
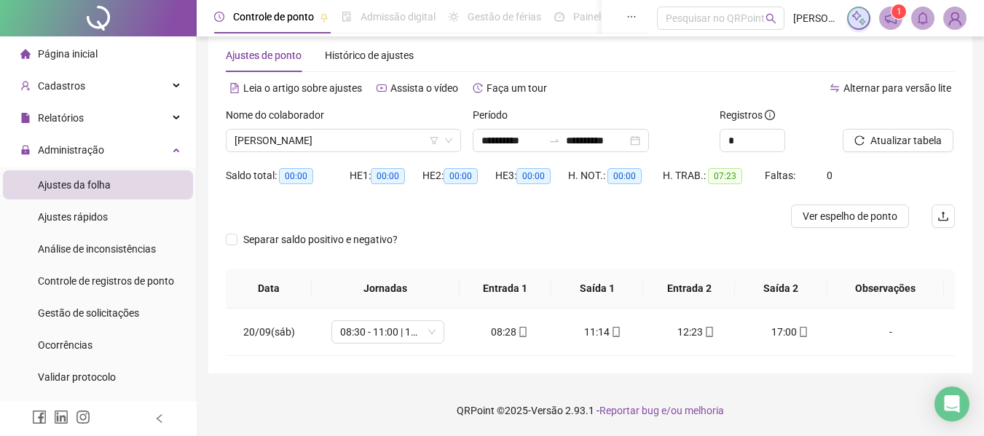
click at [707, 220] on div at bounding box center [499, 216] width 547 height 23
click at [82, 155] on span "Administração" at bounding box center [71, 150] width 66 height 12
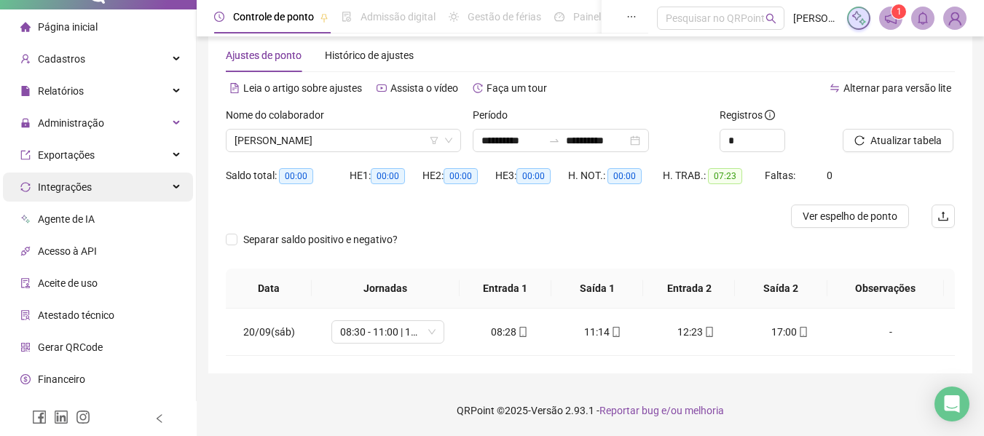
scroll to position [52, 0]
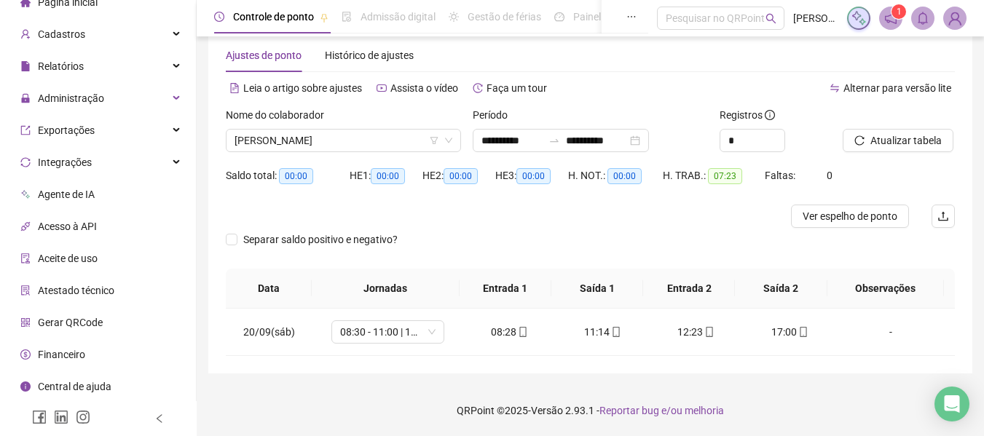
click at [90, 360] on li "Financeiro" at bounding box center [98, 354] width 190 height 29
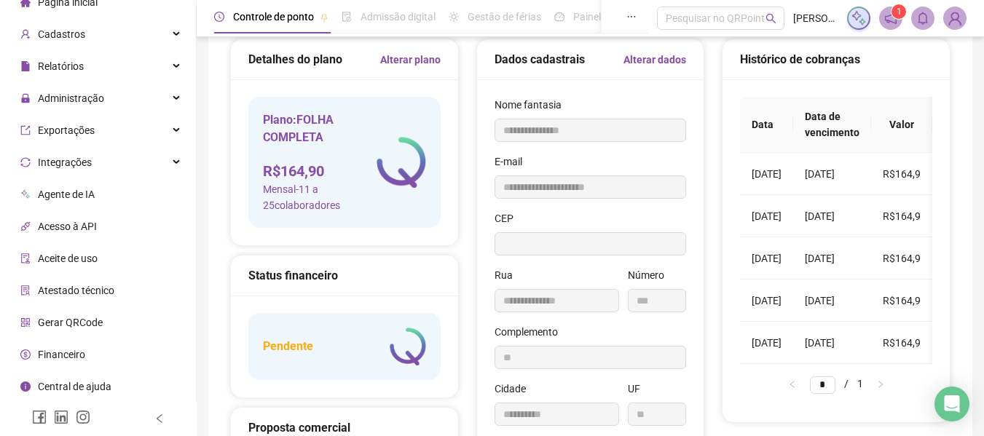
type input "**********"
type input "***"
type input "**"
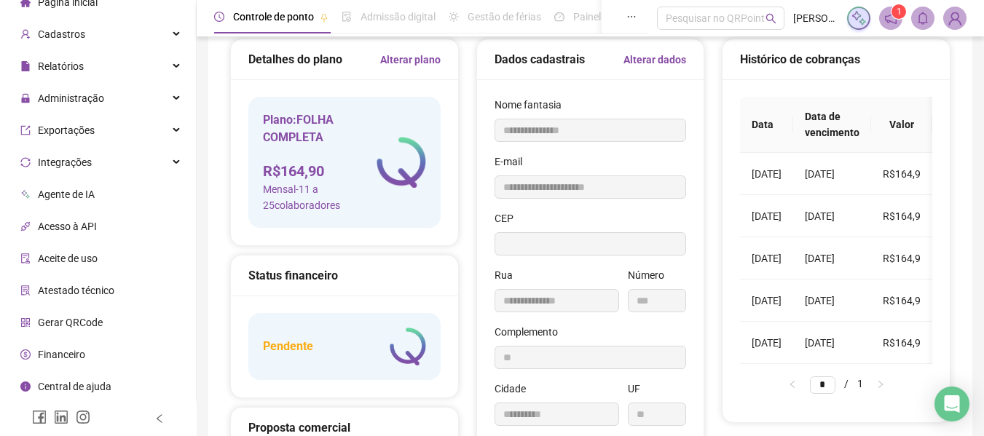
type input "**********"
type input "**"
type input "*********"
type input "**********"
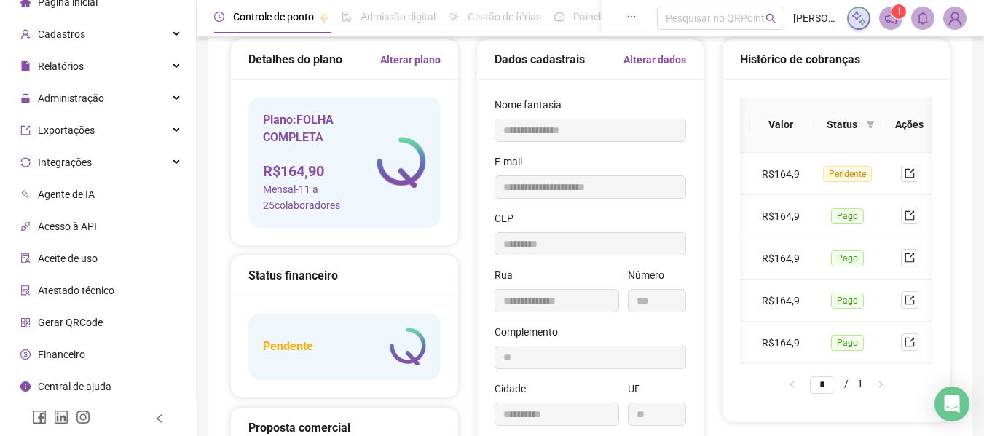
scroll to position [0, 141]
click at [903, 175] on icon "export" at bounding box center [907, 173] width 10 height 10
